Goal: Task Accomplishment & Management: Manage account settings

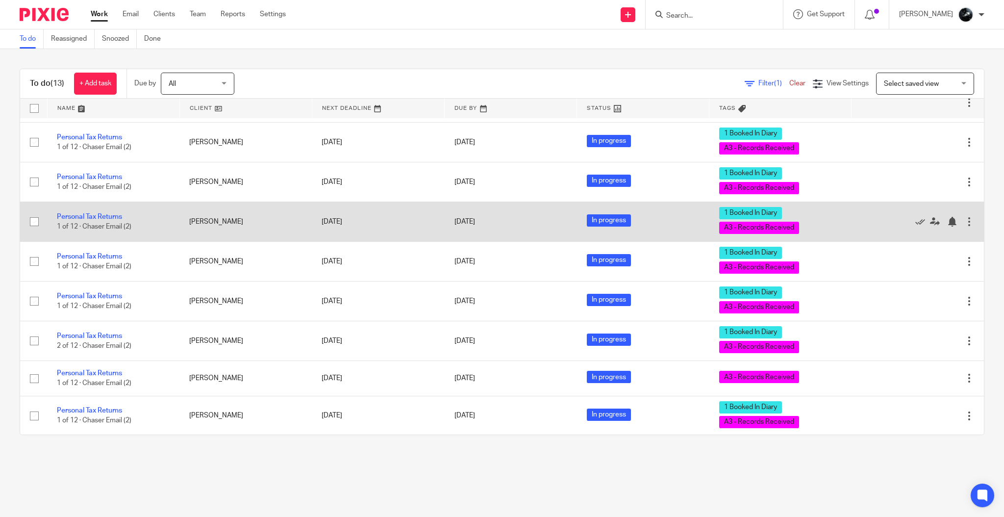
scroll to position [197, 0]
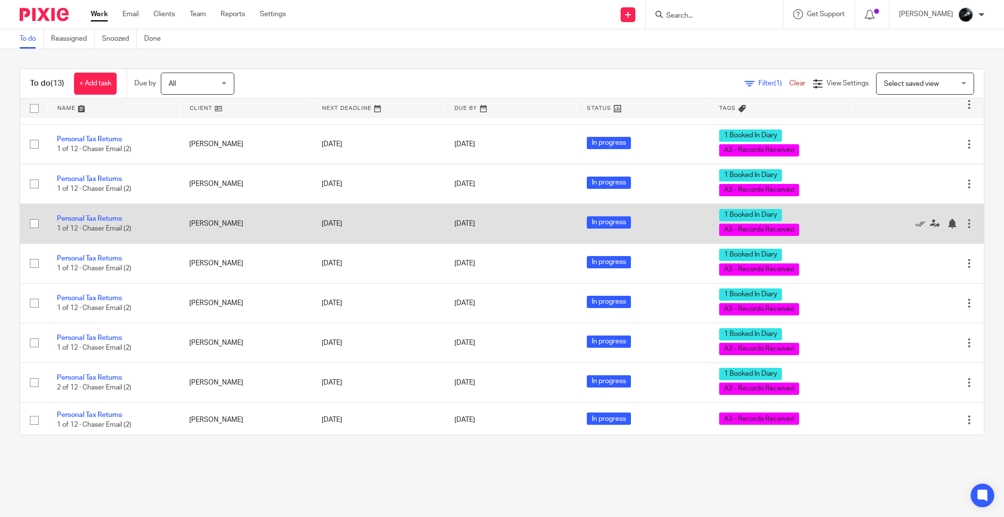
drag, startPoint x: 247, startPoint y: 276, endPoint x: 247, endPoint y: 263, distance: 13.7
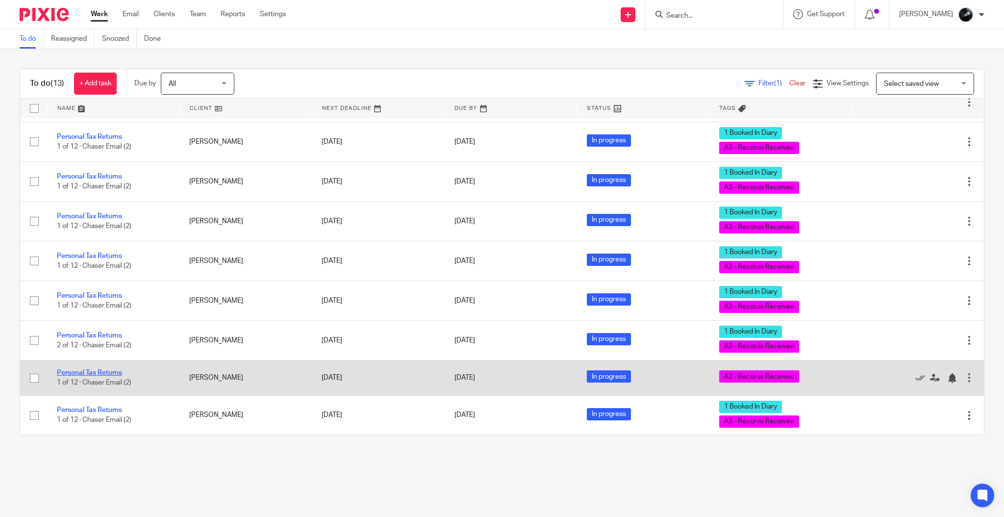
click at [107, 374] on link "Personal Tax Returns" at bounding box center [89, 372] width 65 height 7
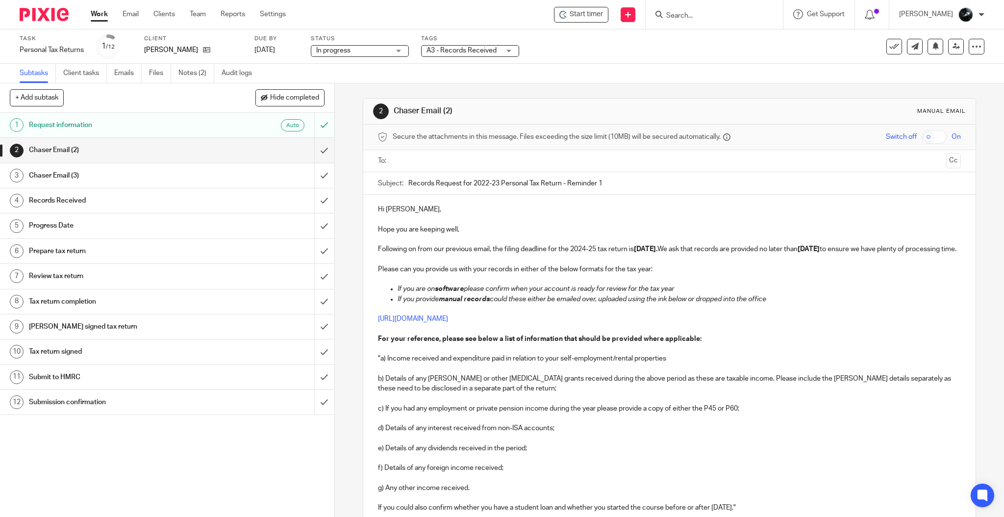
click at [477, 55] on span "A3 - Records Received" at bounding box center [463, 51] width 74 height 10
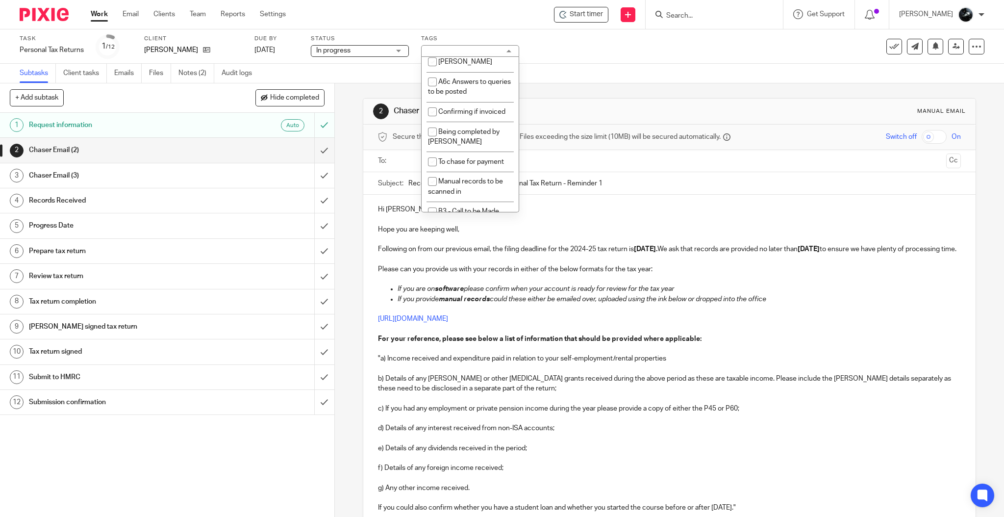
scroll to position [915, 0]
checkbox input "true"
click at [577, 65] on div "Subtasks Client tasks Emails Files Notes (2) Audit logs" at bounding box center [502, 74] width 1004 height 20
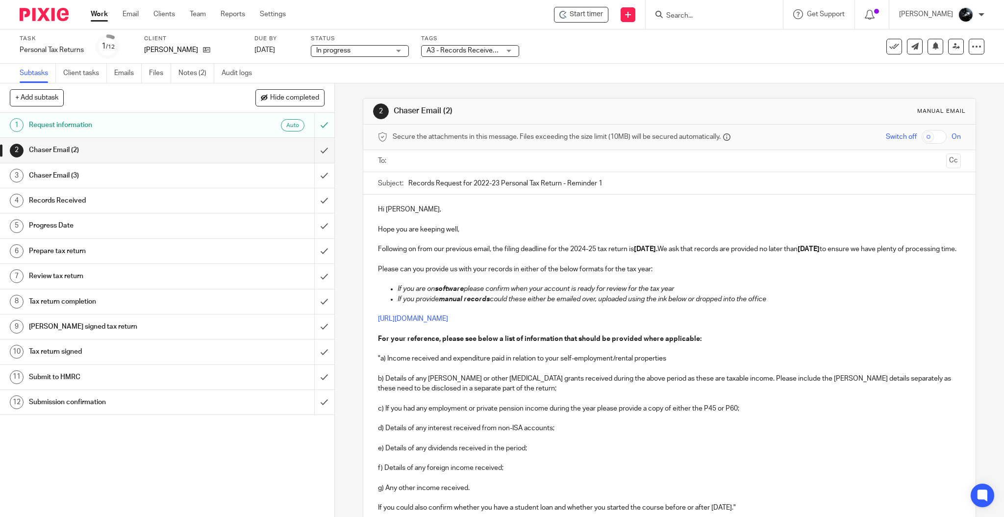
click at [63, 16] on img at bounding box center [44, 14] width 49 height 13
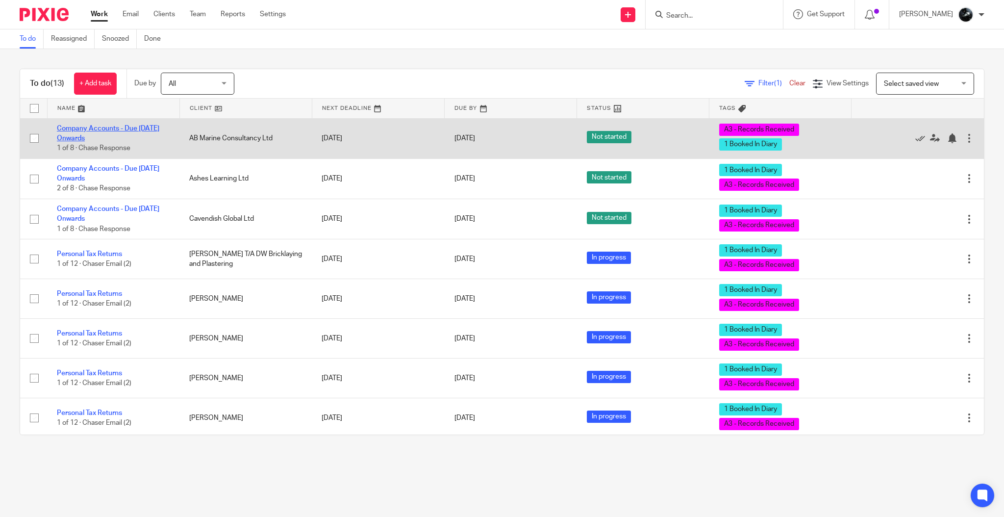
click at [135, 129] on link "Company Accounts - Due [DATE] Onwards" at bounding box center [108, 133] width 102 height 17
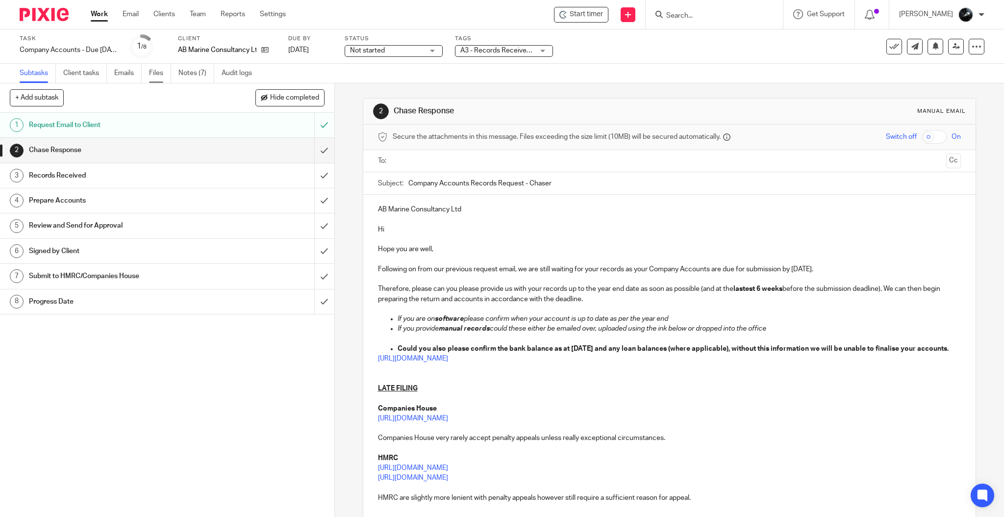
click at [158, 75] on link "Files" at bounding box center [160, 73] width 22 height 19
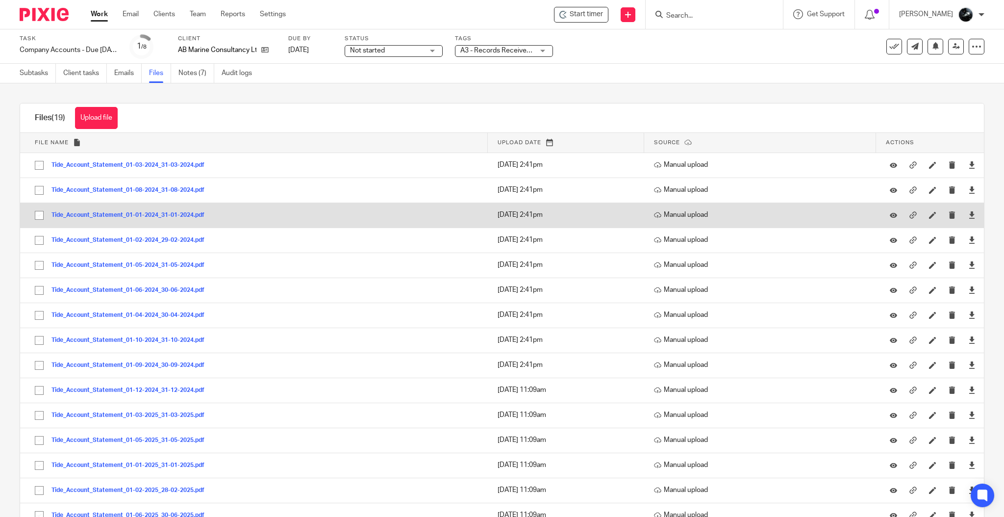
click at [161, 214] on button "Tide_Account_Statement_01-01-2024_31-01-2024.pdf" at bounding box center [131, 215] width 160 height 7
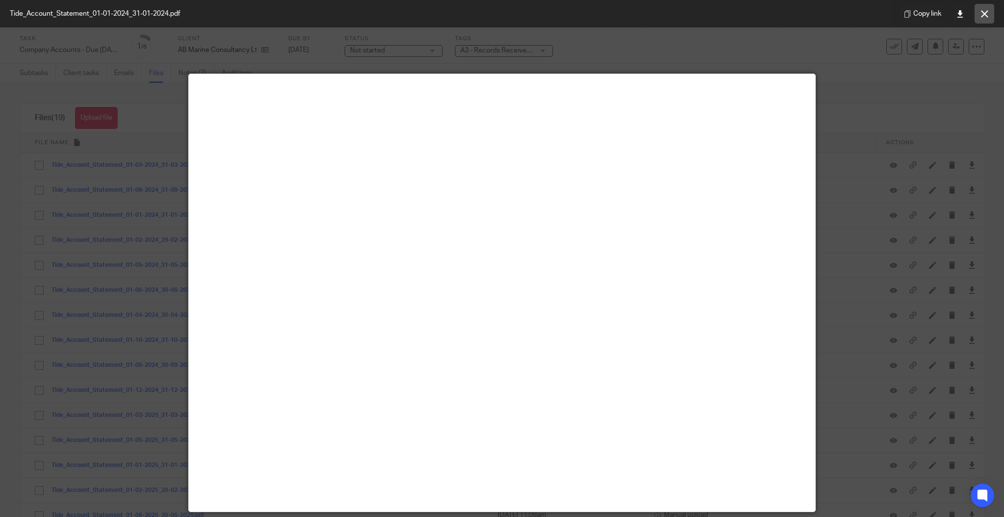
click at [985, 18] on button at bounding box center [984, 14] width 20 height 20
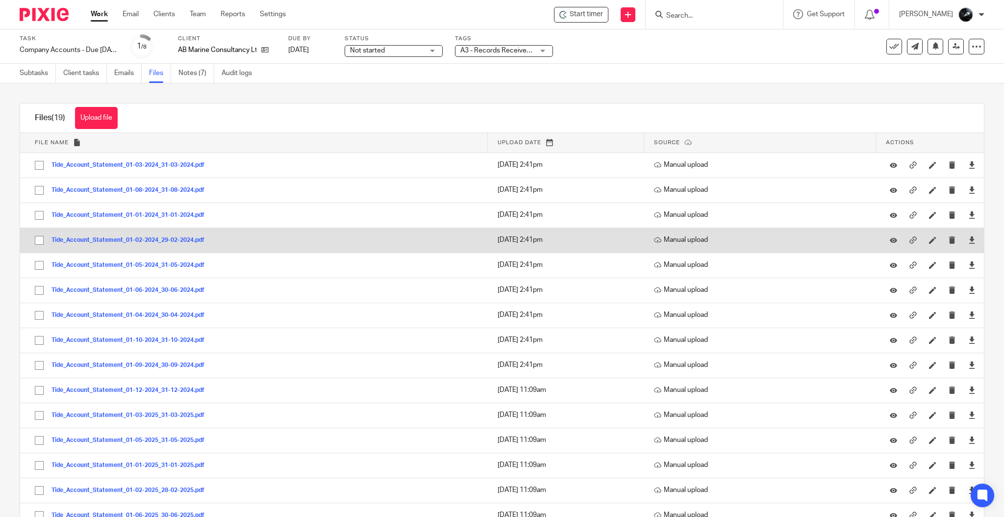
click at [163, 237] on button "Tide_Account_Statement_01-02-2024_29-02-2024.pdf" at bounding box center [131, 240] width 160 height 7
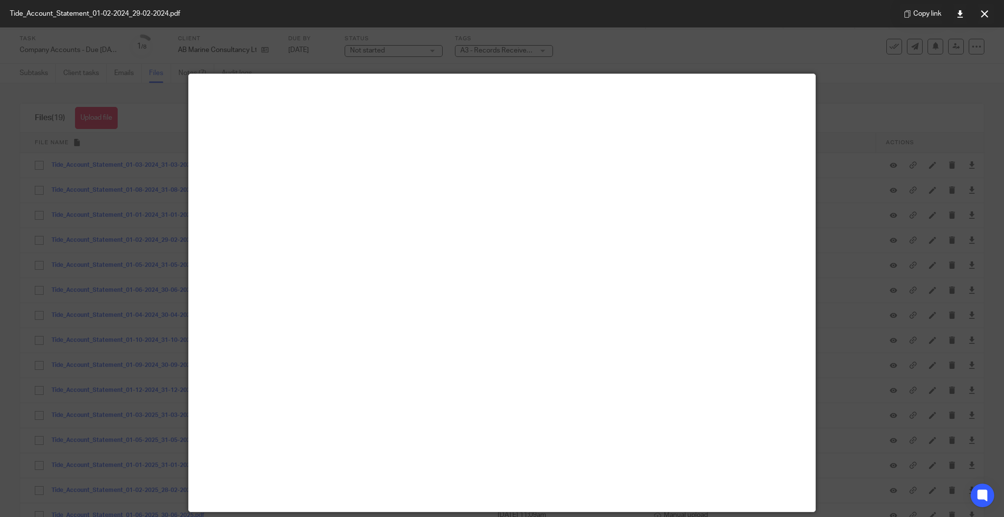
click at [982, 14] on icon at bounding box center [984, 13] width 7 height 7
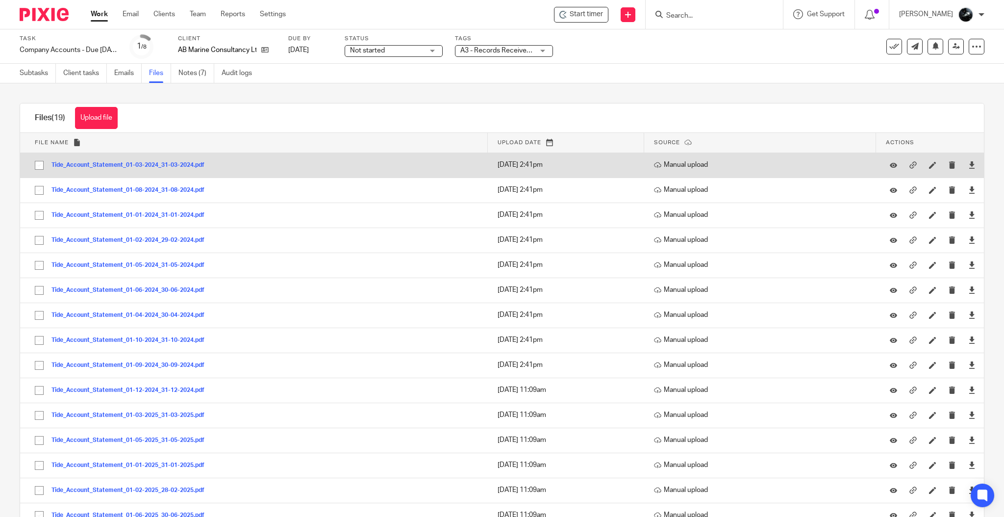
click at [162, 169] on div "Tide_Account_Statement_01-03-2024_31-03-2024.pdf" at bounding box center [131, 165] width 160 height 10
click at [177, 163] on button "Tide_Account_Statement_01-03-2024_31-03-2024.pdf" at bounding box center [131, 165] width 160 height 7
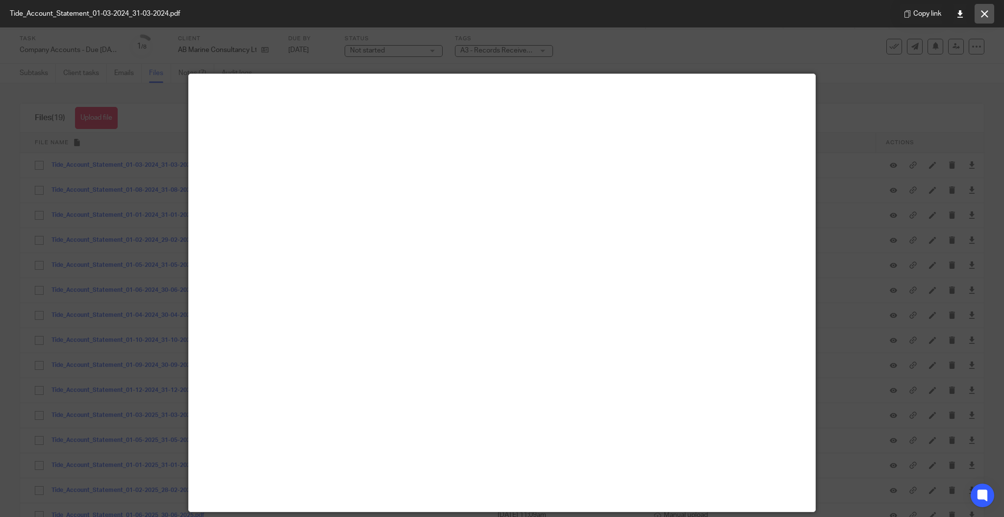
click at [990, 10] on button at bounding box center [984, 14] width 20 height 20
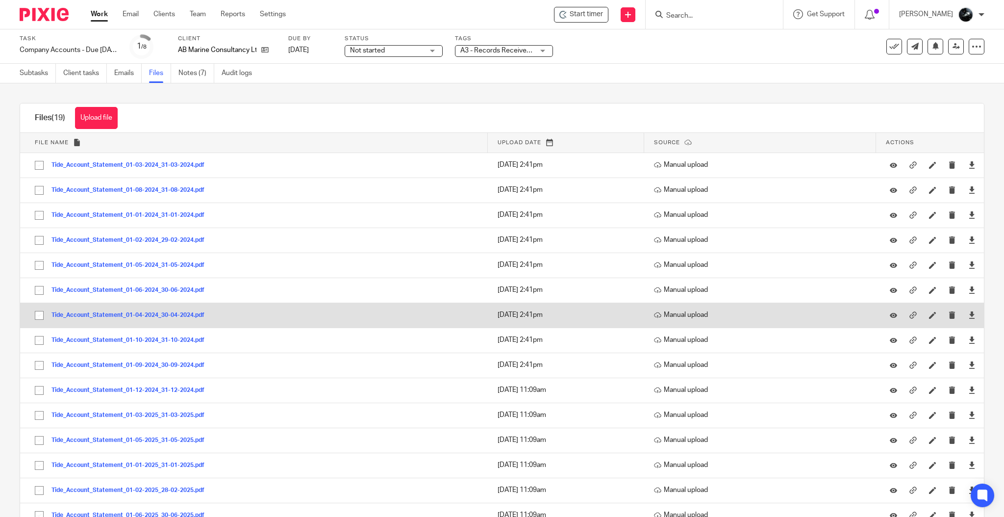
click at [165, 312] on button "Tide_Account_Statement_01-04-2024_30-04-2024.pdf" at bounding box center [131, 315] width 160 height 7
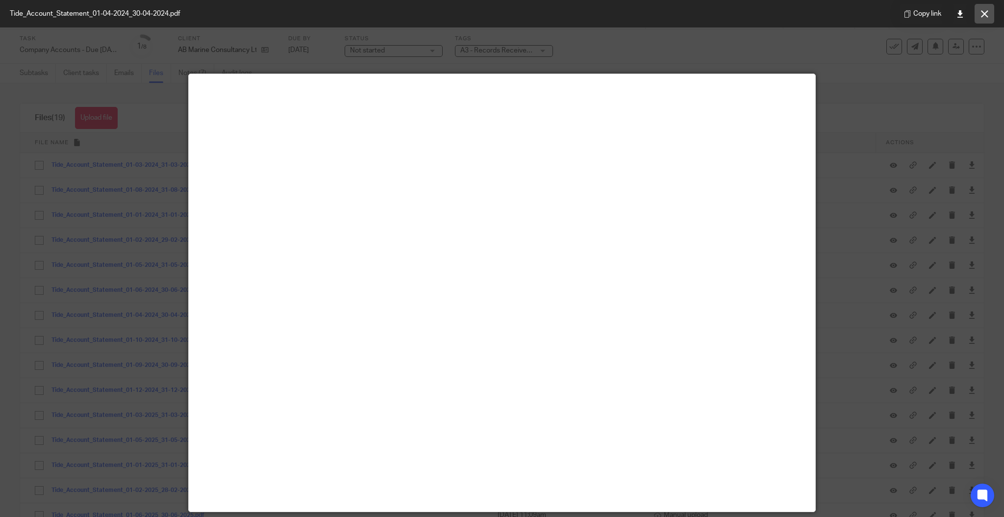
click at [986, 13] on icon at bounding box center [984, 13] width 7 height 7
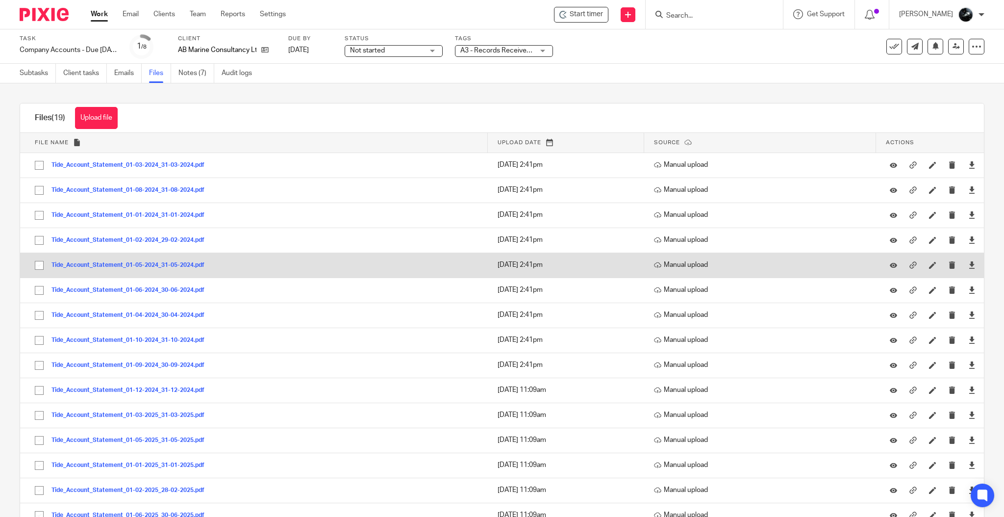
click at [158, 267] on button "Tide_Account_Statement_01-05-2024_31-05-2024.pdf" at bounding box center [131, 265] width 160 height 7
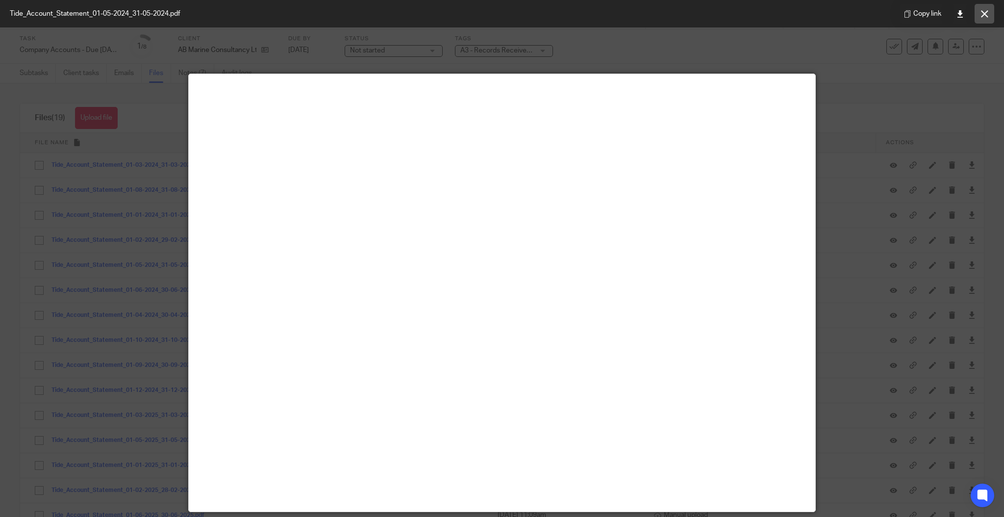
click at [979, 10] on button at bounding box center [984, 14] width 20 height 20
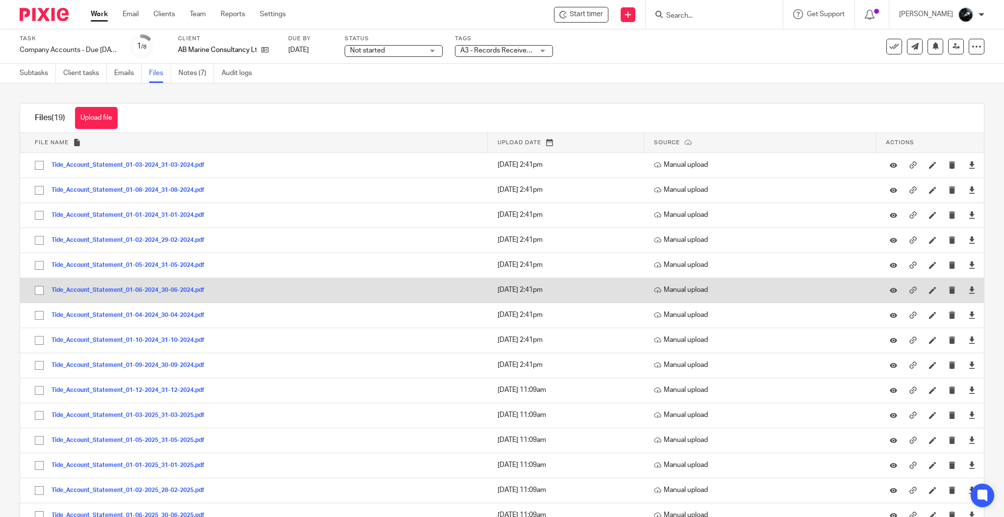
click at [170, 289] on button "Tide_Account_Statement_01-06-2024_30-06-2024.pdf" at bounding box center [131, 290] width 160 height 7
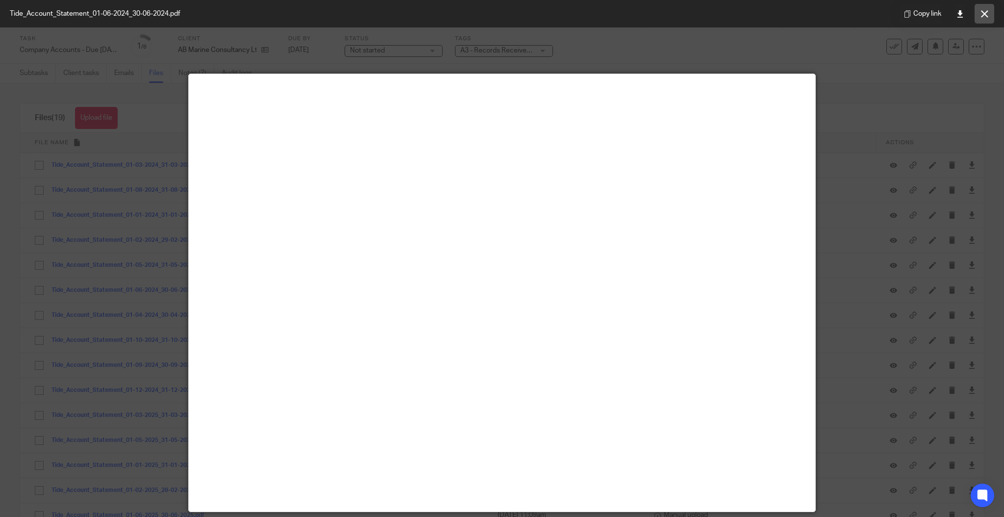
click at [984, 16] on icon at bounding box center [984, 13] width 7 height 7
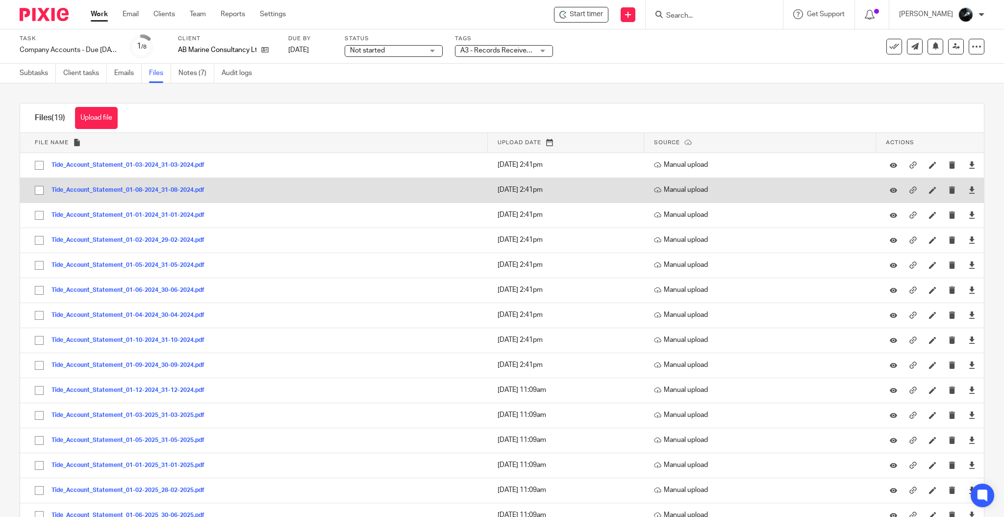
click at [175, 189] on button "Tide_Account_Statement_01-08-2024_31-08-2024.pdf" at bounding box center [131, 190] width 160 height 7
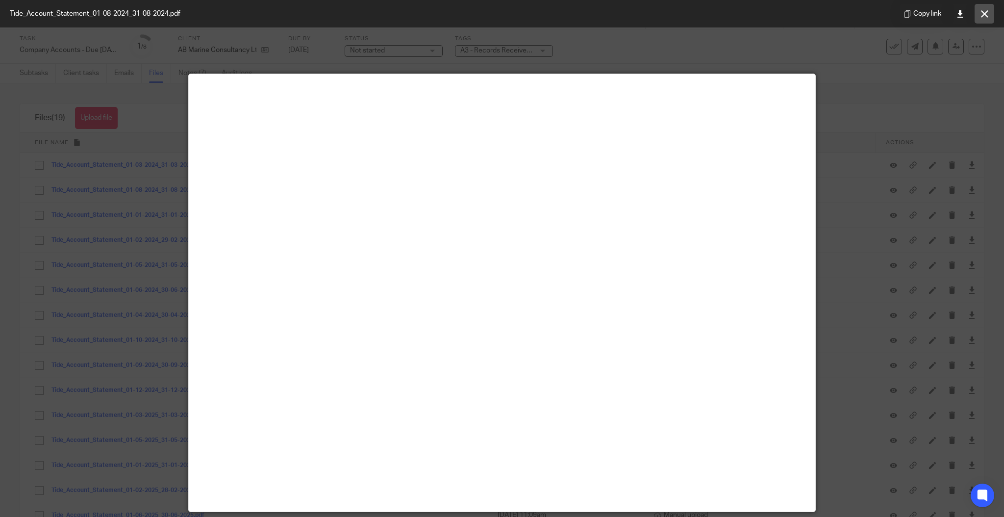
click at [977, 21] on button at bounding box center [984, 14] width 20 height 20
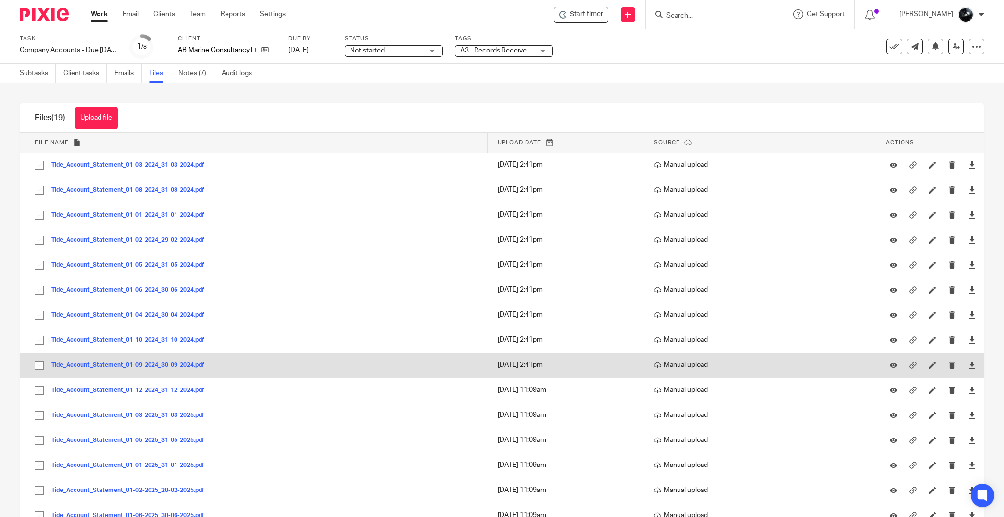
click at [183, 364] on button "Tide_Account_Statement_01-09-2024_30-09-2024.pdf" at bounding box center [131, 365] width 160 height 7
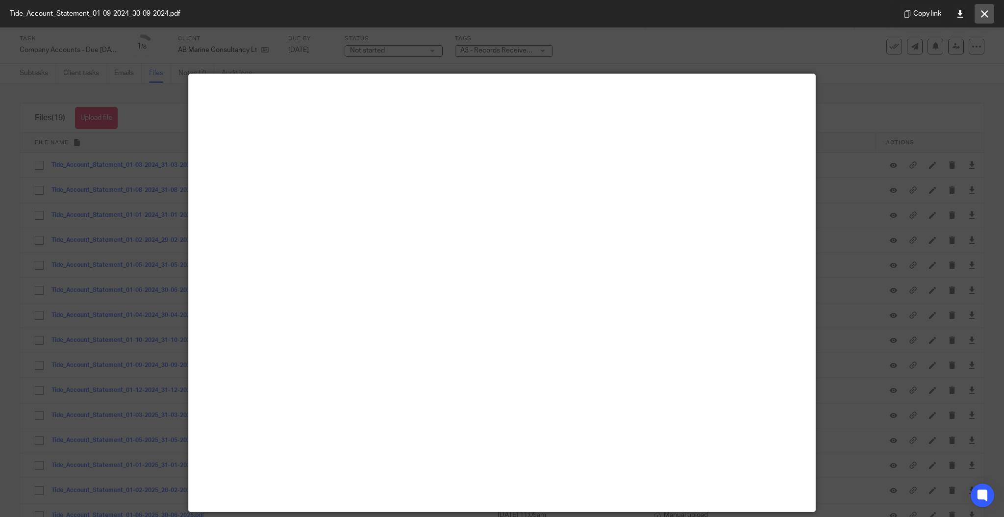
click at [983, 19] on button at bounding box center [984, 14] width 20 height 20
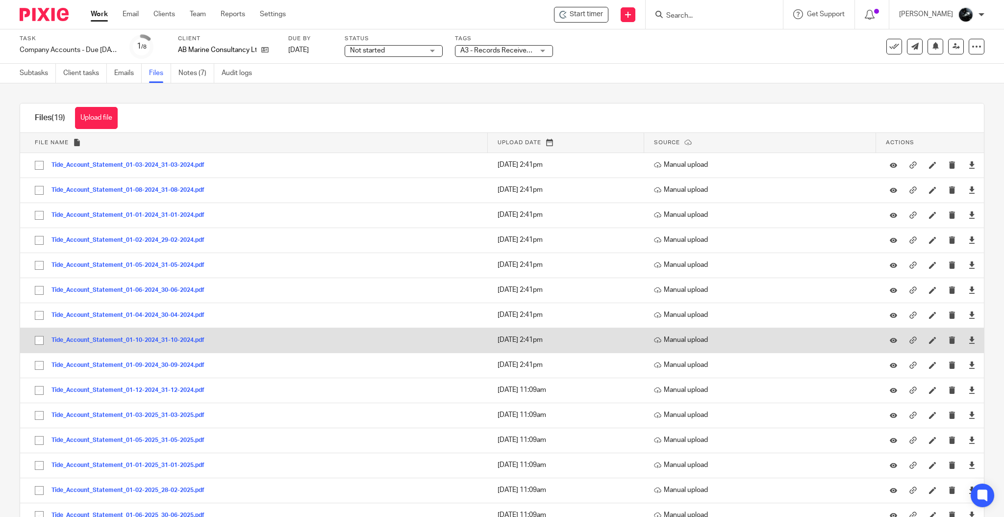
click at [169, 340] on button "Tide_Account_Statement_01-10-2024_31-10-2024.pdf" at bounding box center [131, 340] width 160 height 7
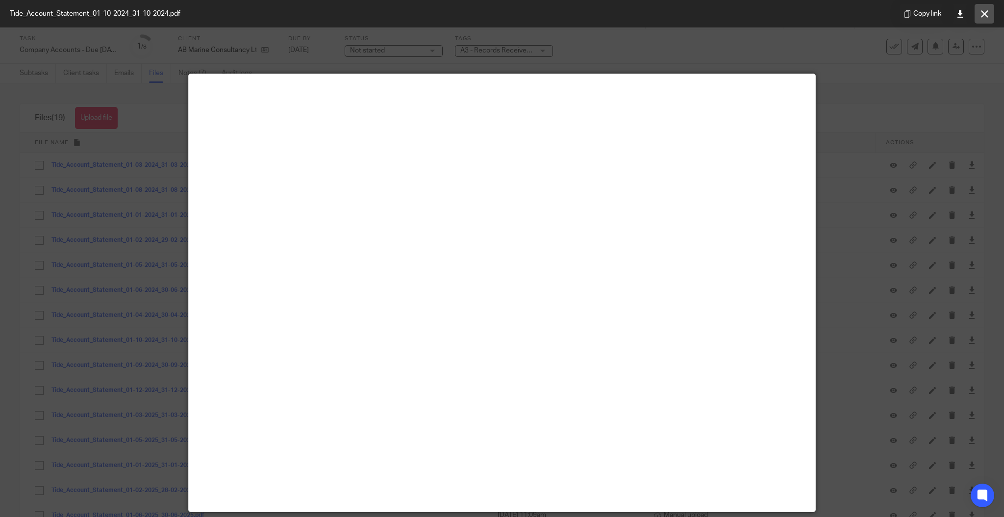
click at [986, 13] on icon at bounding box center [984, 13] width 7 height 7
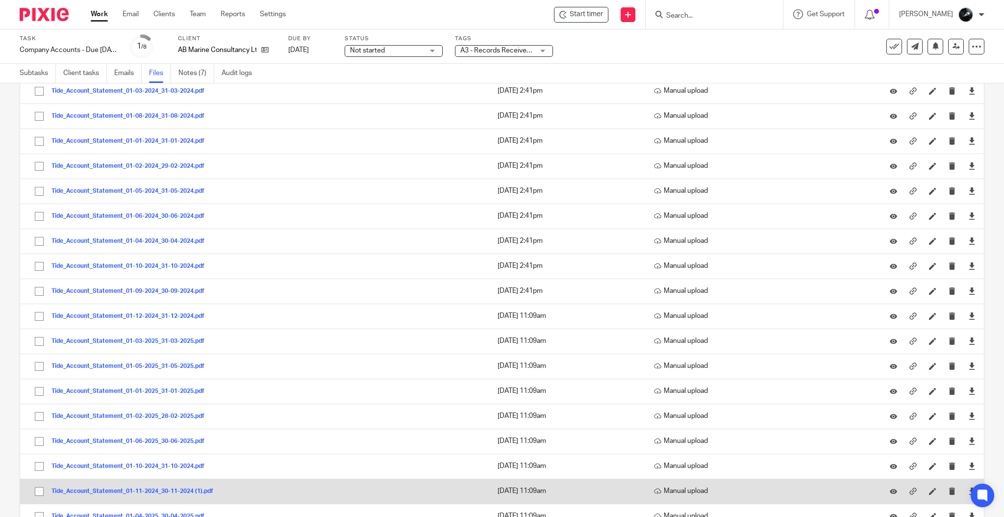
scroll to position [130, 0]
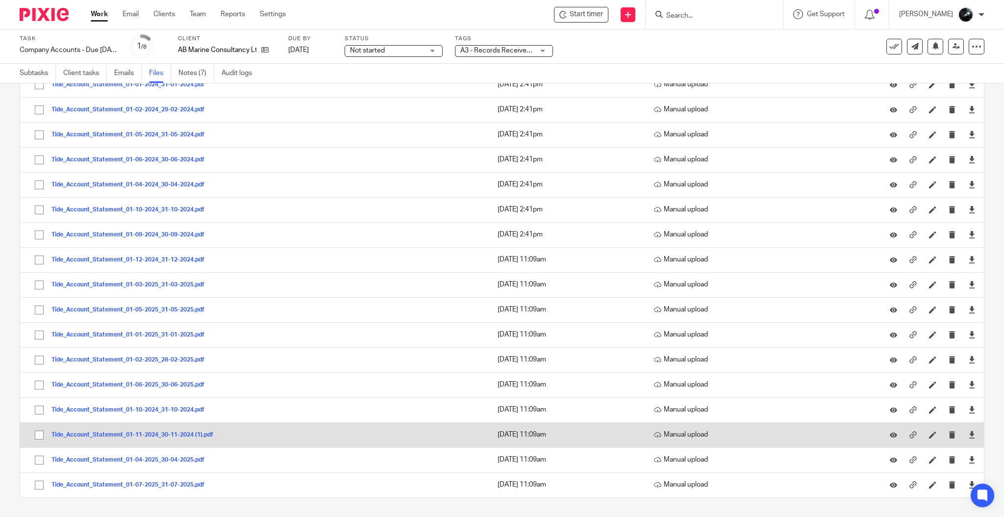
click at [178, 435] on button "Tide_Account_Statement_01-11-2024_30-11-2024 (1).pdf" at bounding box center [135, 434] width 169 height 7
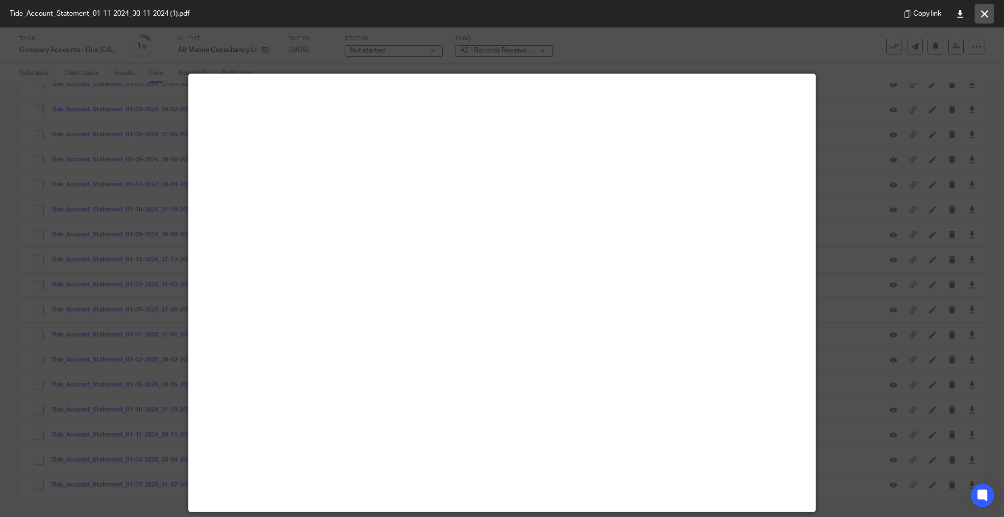
click at [981, 10] on icon at bounding box center [984, 13] width 7 height 7
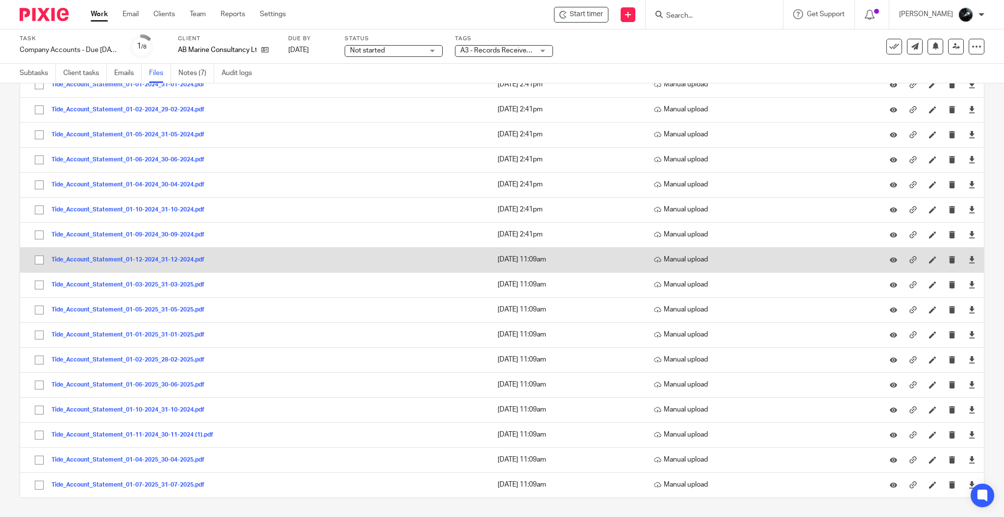
click at [171, 258] on button "Tide_Account_Statement_01-12-2024_31-12-2024.pdf" at bounding box center [131, 259] width 160 height 7
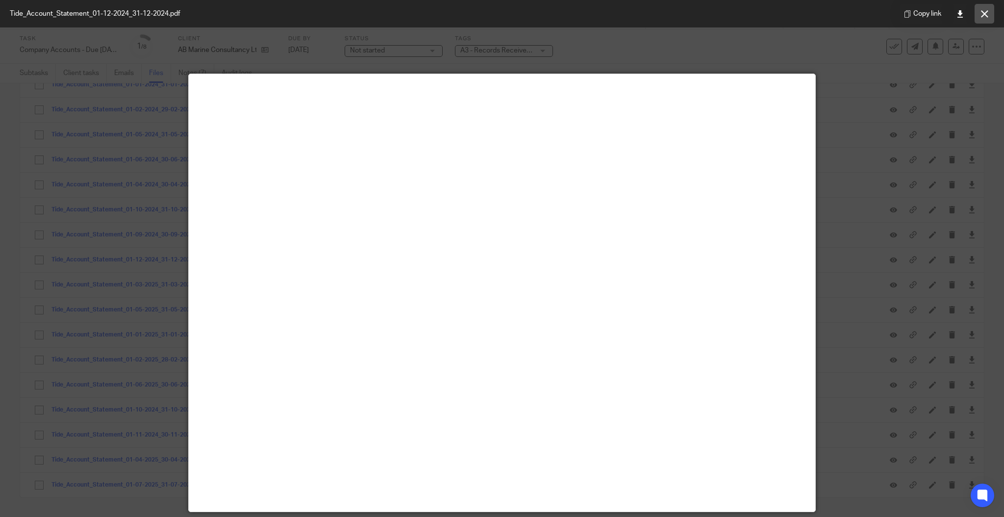
click at [988, 19] on button at bounding box center [984, 14] width 20 height 20
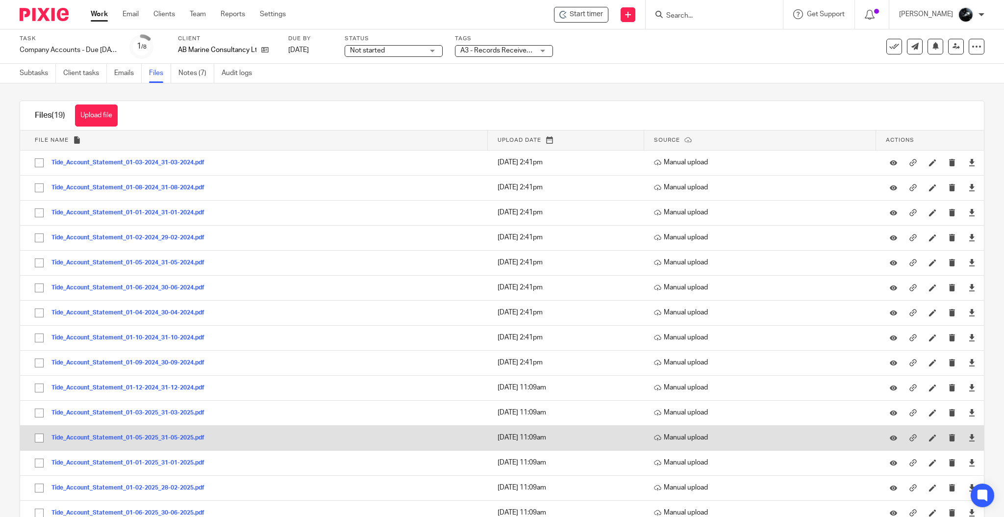
scroll to position [0, 0]
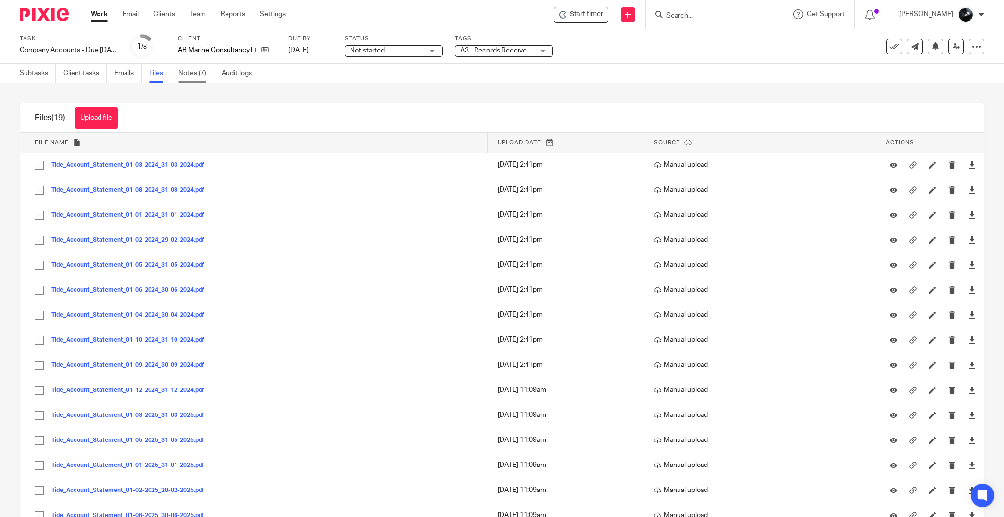
click at [193, 75] on link "Notes (7)" at bounding box center [196, 73] width 36 height 19
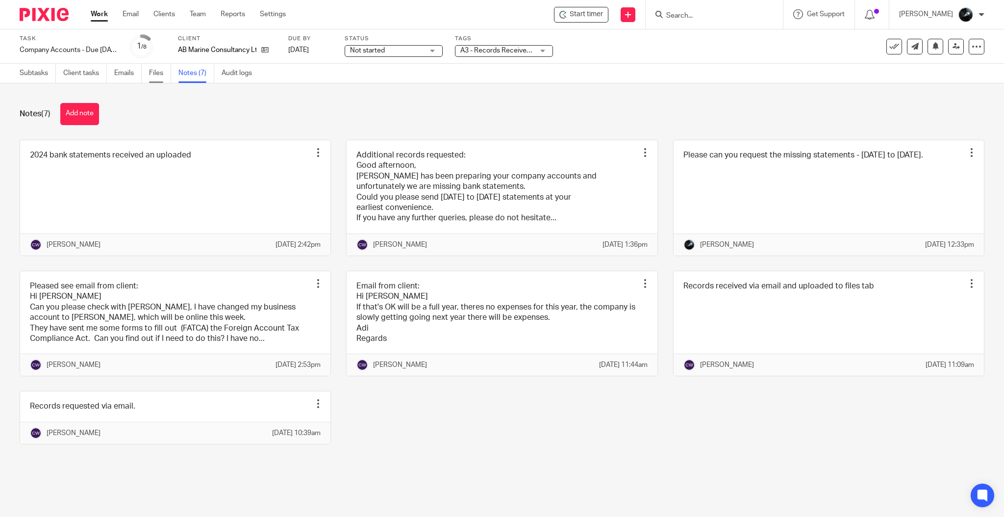
click at [157, 72] on link "Files" at bounding box center [160, 73] width 22 height 19
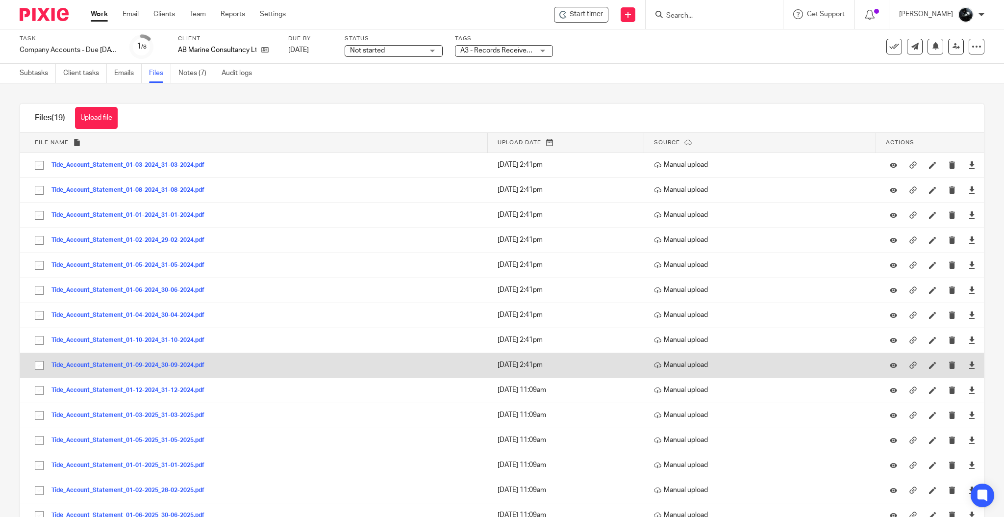
scroll to position [65, 0]
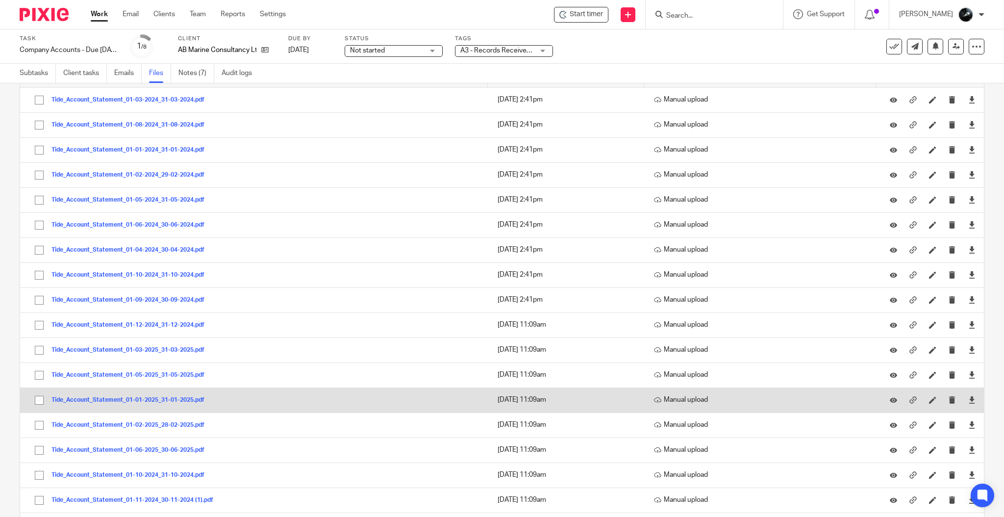
click at [173, 402] on button "Tide_Account_Statement_01-01-2025_31-01-2025.pdf" at bounding box center [131, 399] width 160 height 7
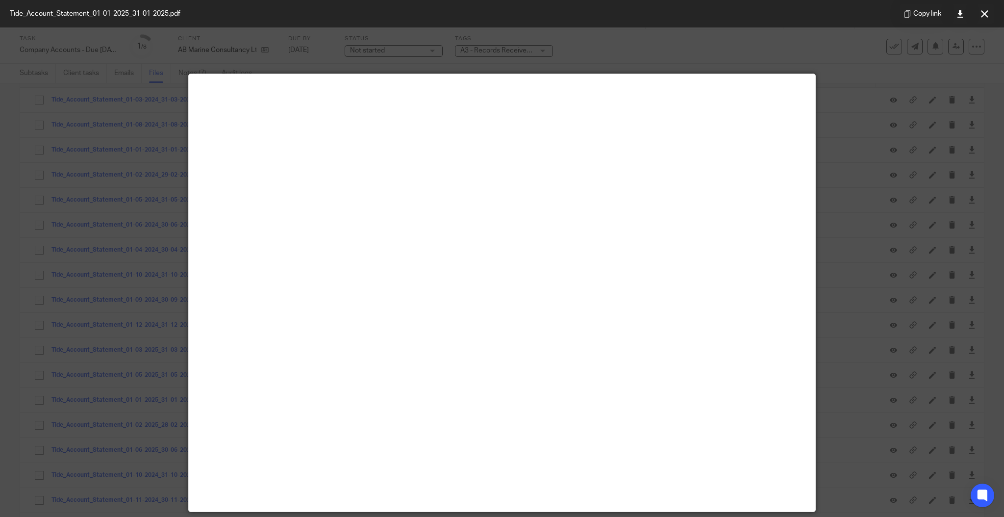
click at [981, 11] on icon at bounding box center [984, 13] width 7 height 7
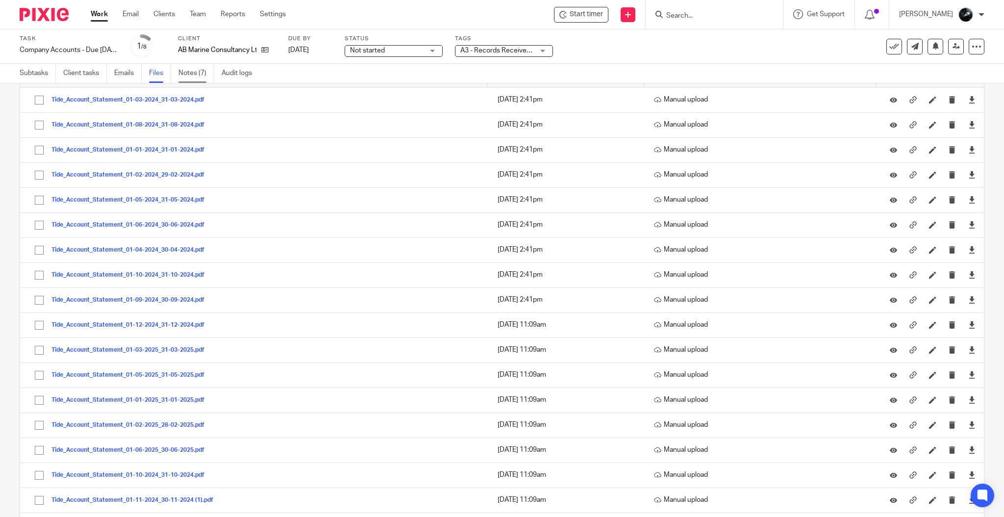
click at [194, 79] on link "Notes (7)" at bounding box center [196, 73] width 36 height 19
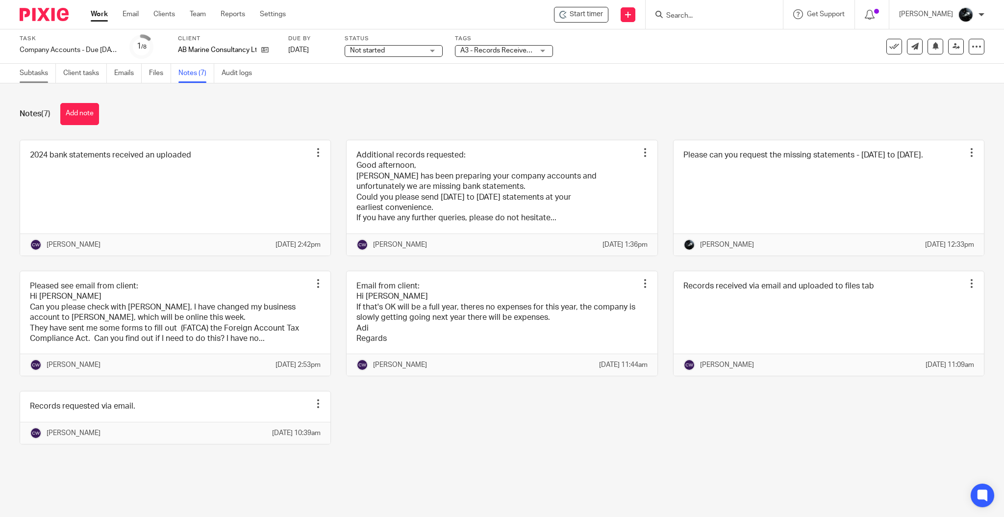
click at [30, 70] on link "Subtasks" at bounding box center [38, 73] width 36 height 19
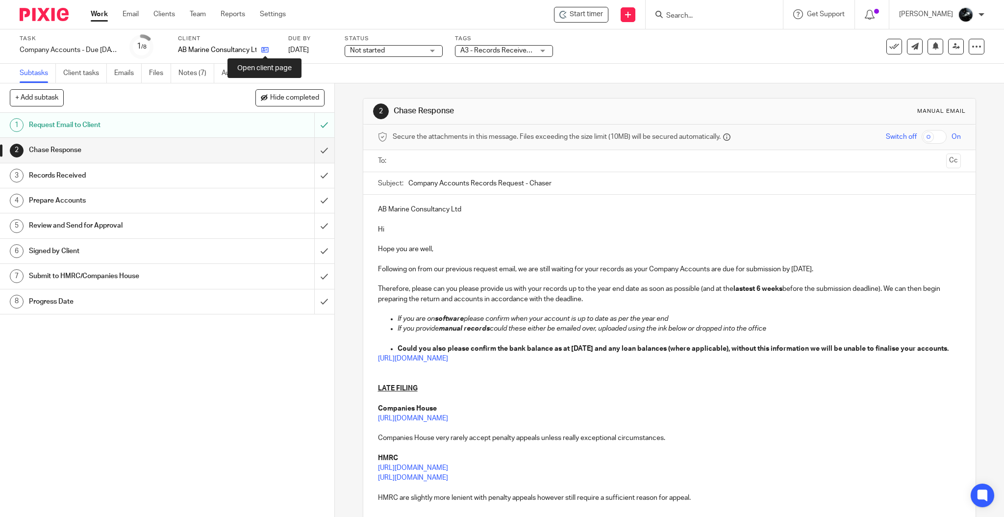
click at [267, 51] on icon at bounding box center [264, 49] width 7 height 7
click at [312, 226] on input "submit" at bounding box center [167, 225] width 334 height 25
click at [315, 206] on input "submit" at bounding box center [167, 200] width 334 height 25
click at [313, 176] on input "submit" at bounding box center [167, 175] width 334 height 25
click at [312, 149] on input "submit" at bounding box center [167, 150] width 334 height 25
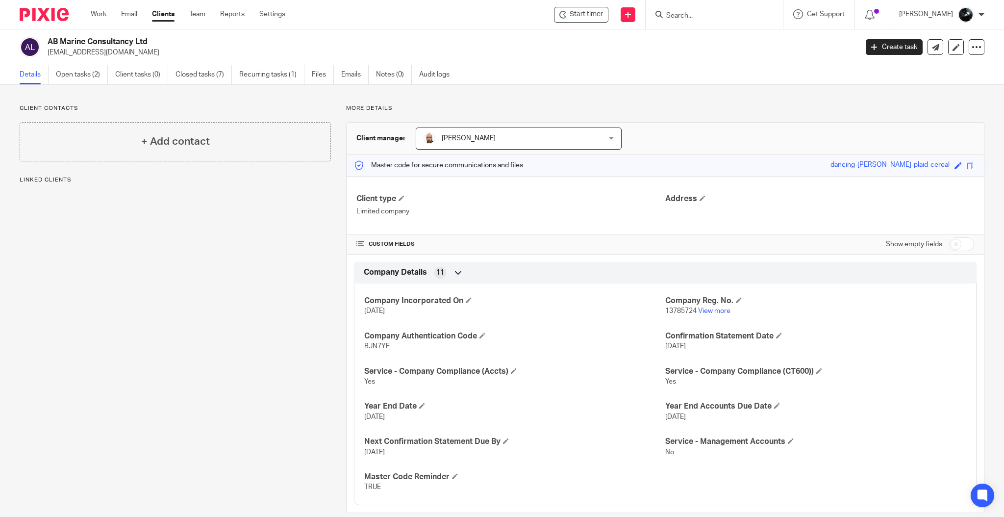
drag, startPoint x: 130, startPoint y: 49, endPoint x: 49, endPoint y: 59, distance: 82.5
click at [49, 59] on div "AB Marine Consultancy Ltd [EMAIL_ADDRESS][DOMAIN_NAME] Create task Update from …" at bounding box center [502, 47] width 1004 height 36
copy p "[EMAIL_ADDRESS][DOMAIN_NAME]"
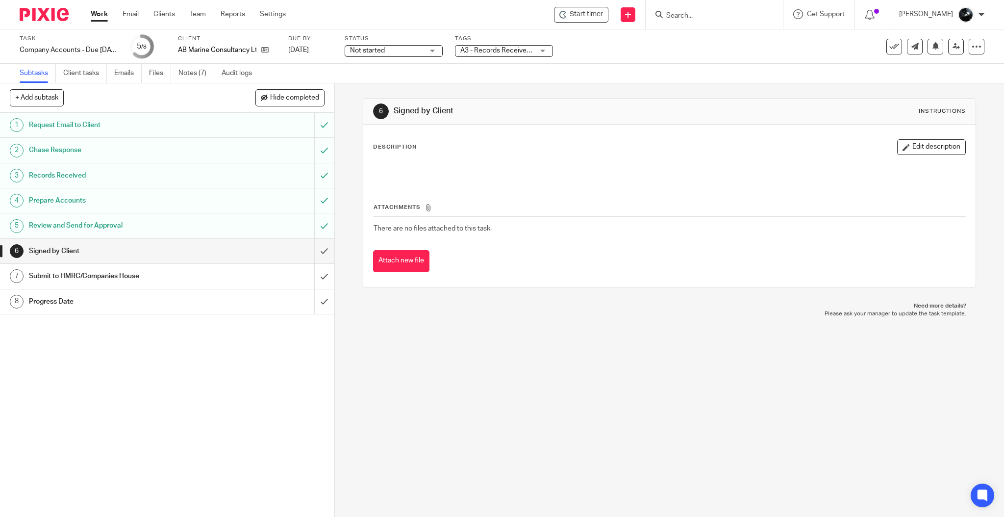
click at [539, 46] on div "A3 - Records Received + 1" at bounding box center [504, 51] width 98 height 12
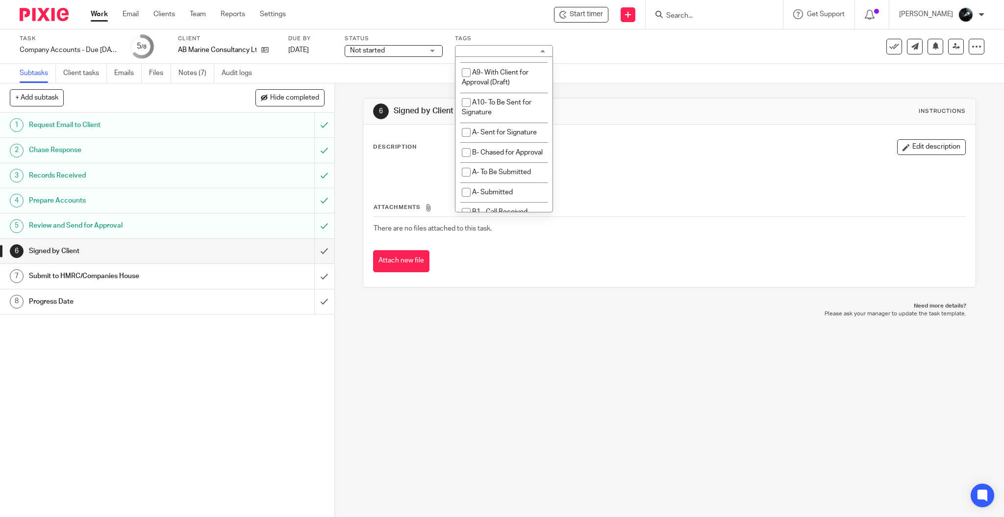
scroll to position [588, 0]
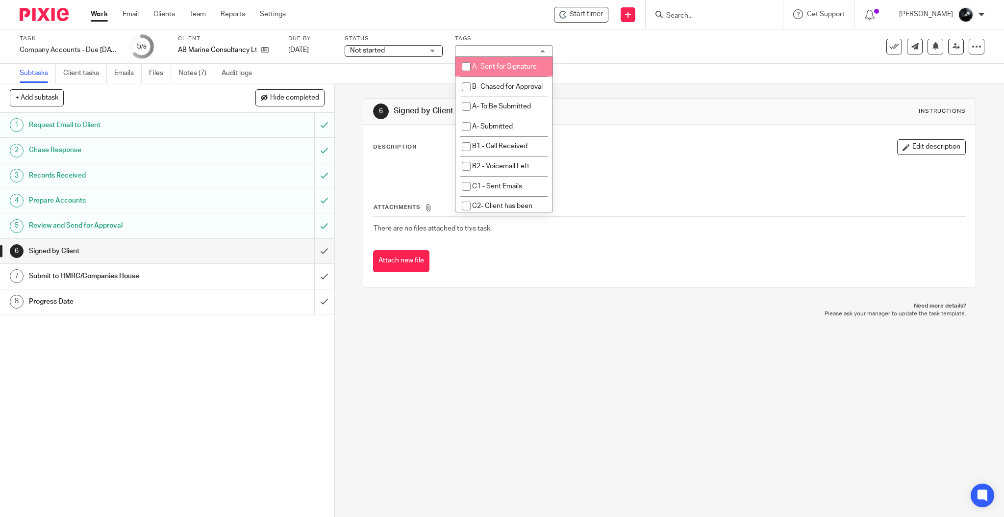
click at [510, 77] on li "A- Sent for Signature" at bounding box center [503, 67] width 97 height 20
checkbox input "true"
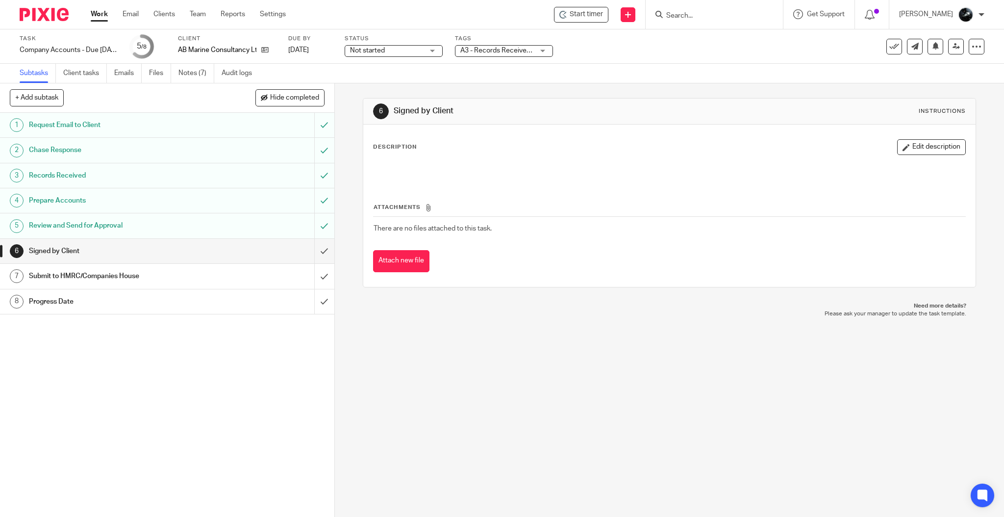
click at [605, 92] on div "6 Signed by Client Instructions Description Edit description Attachments There …" at bounding box center [670, 192] width 614 height 219
click at [488, 47] on span "A3 - Records Received + 2" at bounding box center [500, 50] width 81 height 7
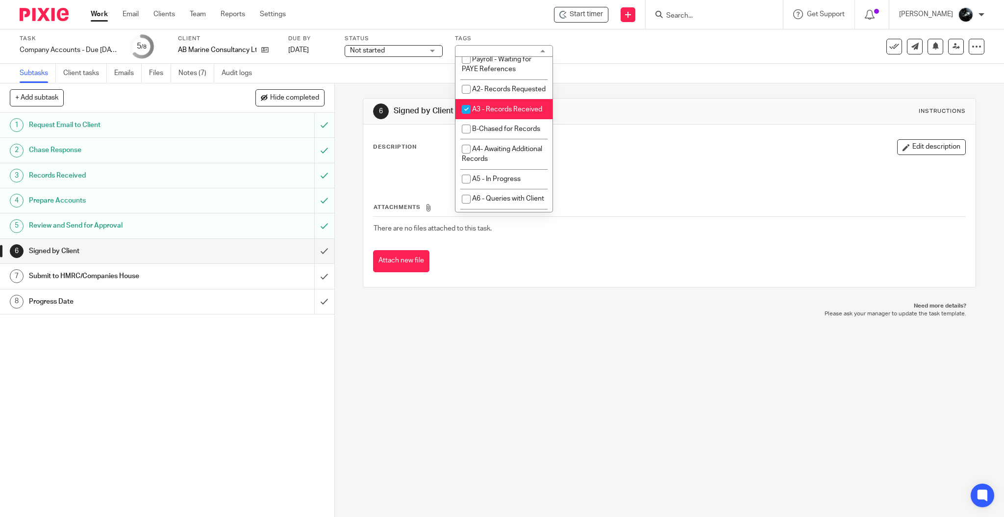
click at [498, 119] on li "A3 - Records Received" at bounding box center [503, 109] width 97 height 20
checkbox input "false"
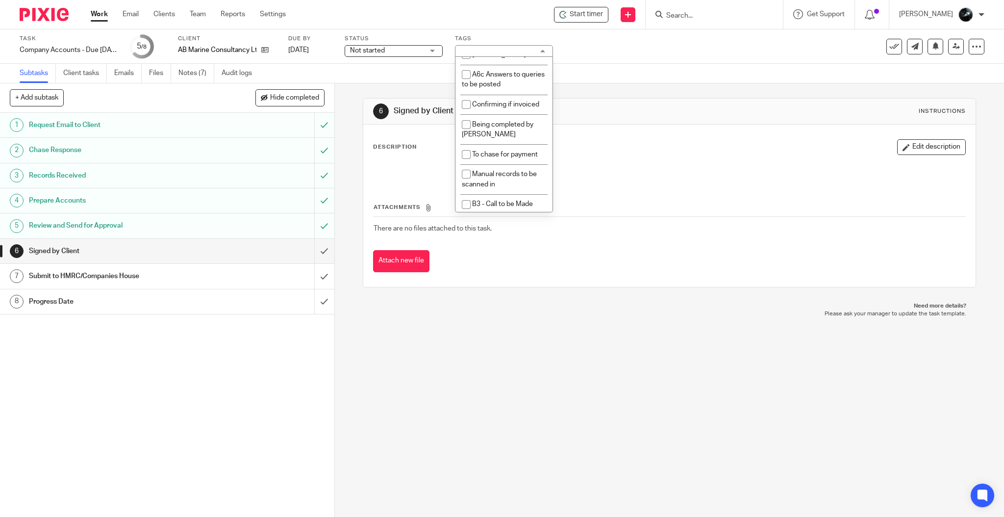
scroll to position [915, 0]
checkbox input "false"
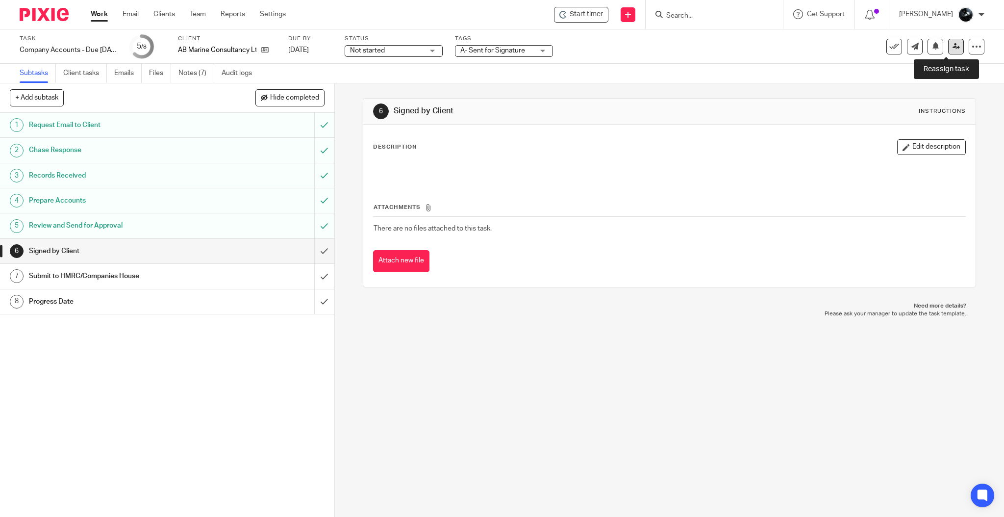
click at [952, 48] on icon at bounding box center [955, 46] width 7 height 7
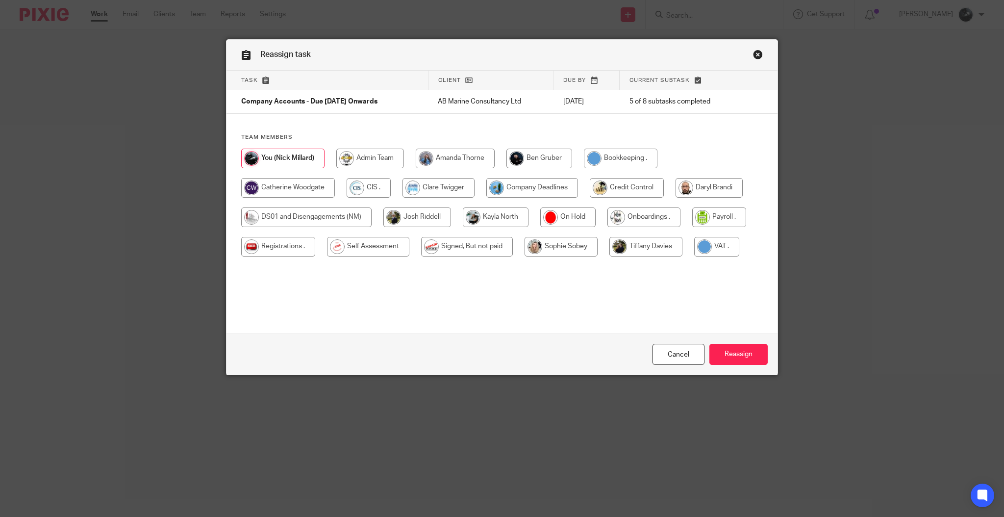
click at [508, 187] on input "radio" at bounding box center [532, 188] width 92 height 20
radio input "true"
click at [731, 348] on input "Reassign" at bounding box center [738, 354] width 58 height 21
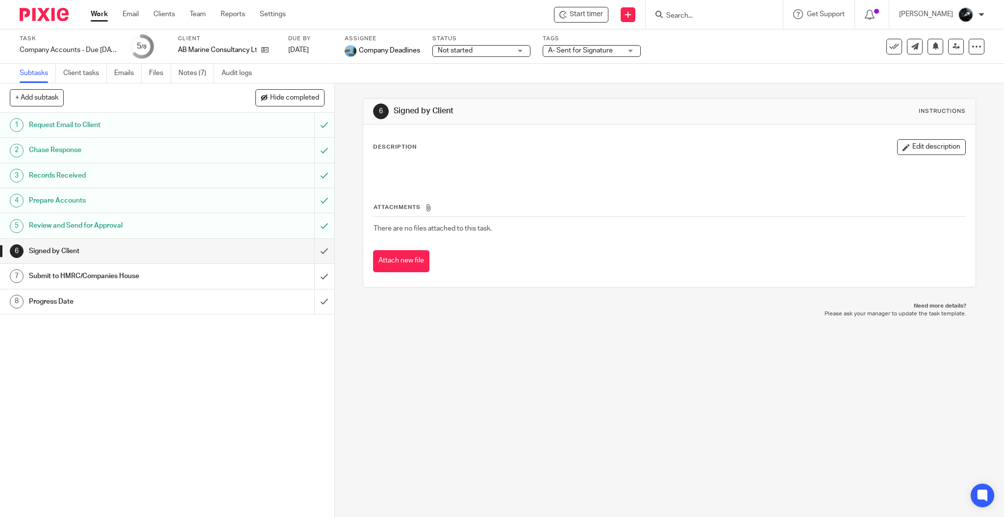
click at [49, 14] on img at bounding box center [44, 14] width 49 height 13
